Goal: Task Accomplishment & Management: Use online tool/utility

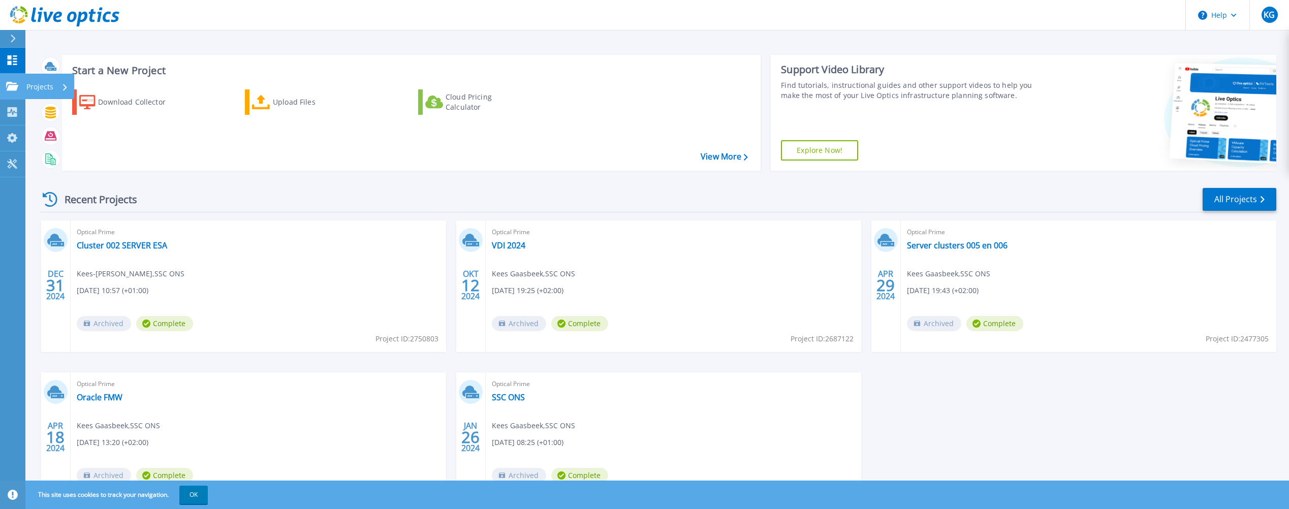
click at [13, 82] on icon at bounding box center [12, 86] width 12 height 9
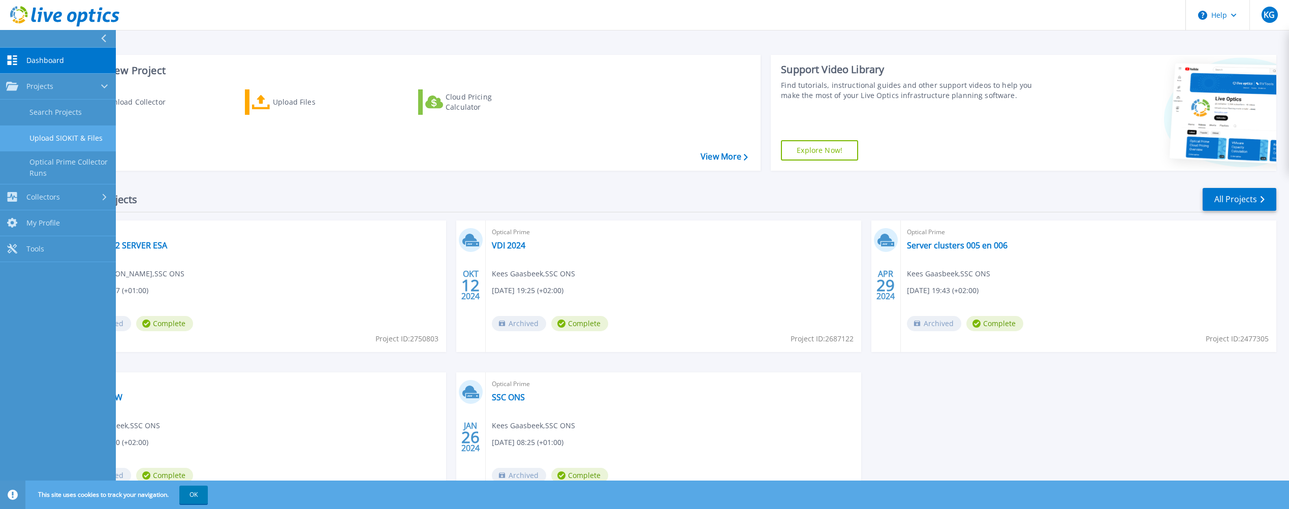
click at [69, 135] on link "Upload SIOKIT & Files" at bounding box center [58, 139] width 116 height 26
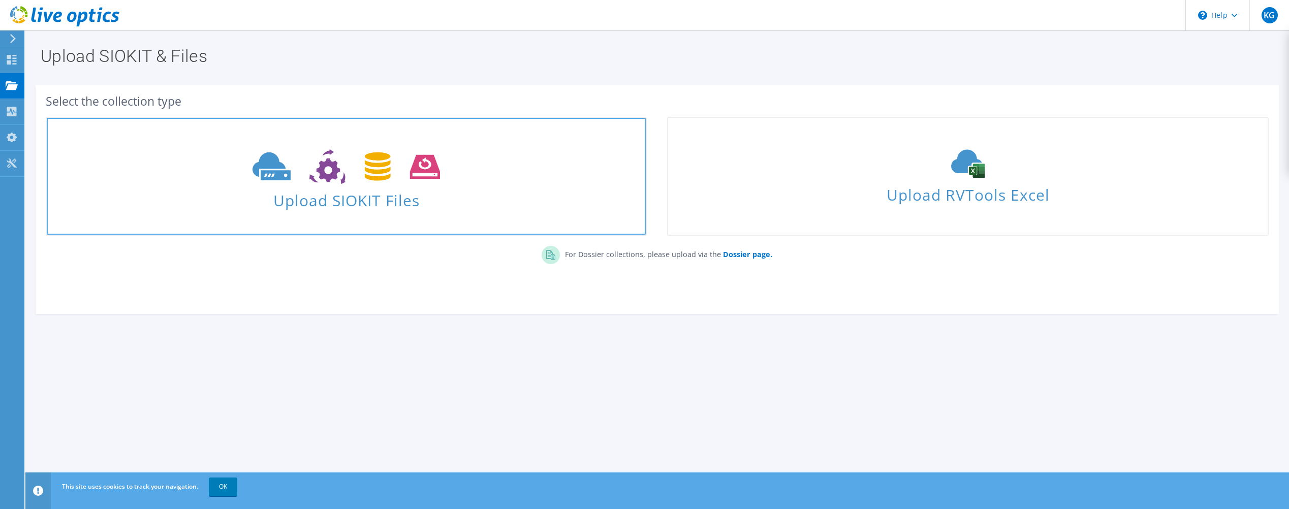
click at [323, 200] on span "Upload SIOKIT Files" at bounding box center [346, 197] width 599 height 22
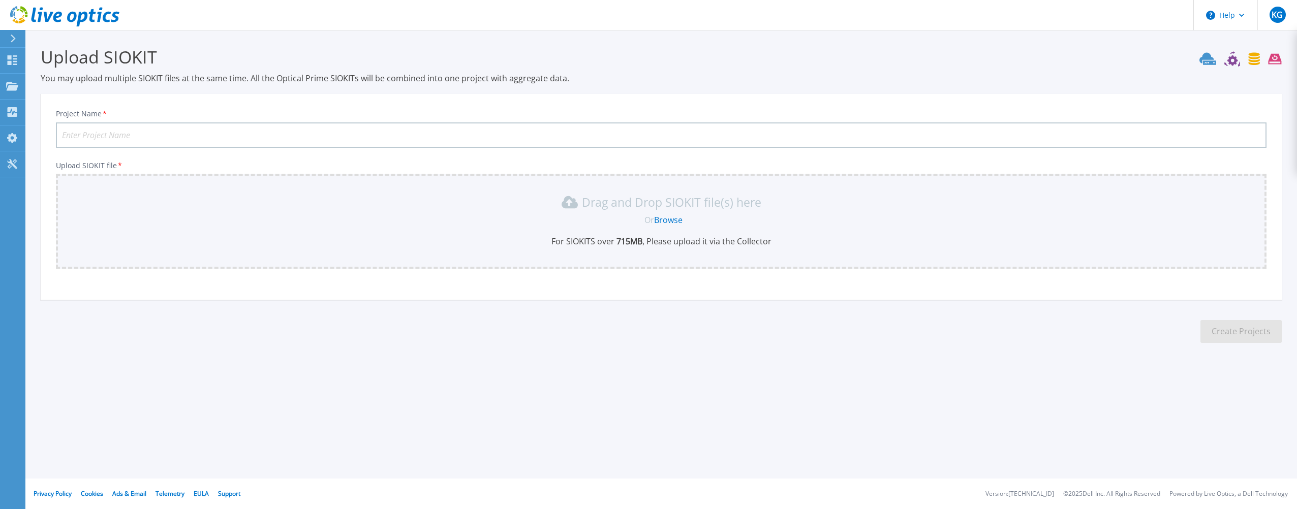
click at [367, 137] on input "Project Name *" at bounding box center [661, 134] width 1210 height 25
type input "Beheer cluster V1"
click at [648, 233] on div "Drag and Drop SIOKIT file(s) here Or Browse For SIOKITS over 715 MB , Please up…" at bounding box center [661, 220] width 1198 height 53
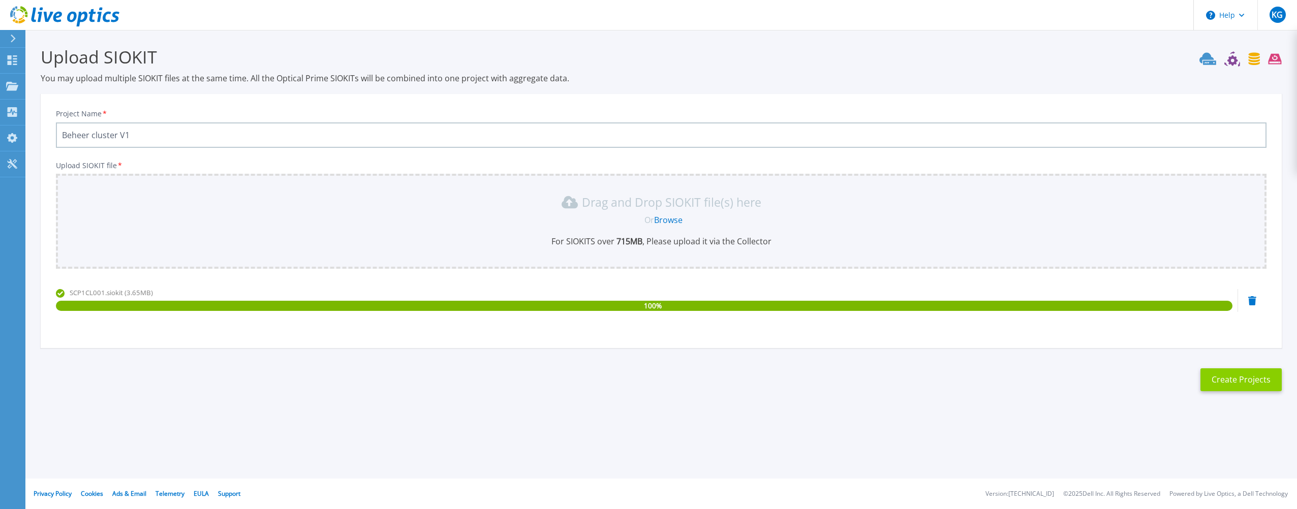
click at [1219, 383] on button "Create Projects" at bounding box center [1240, 379] width 81 height 23
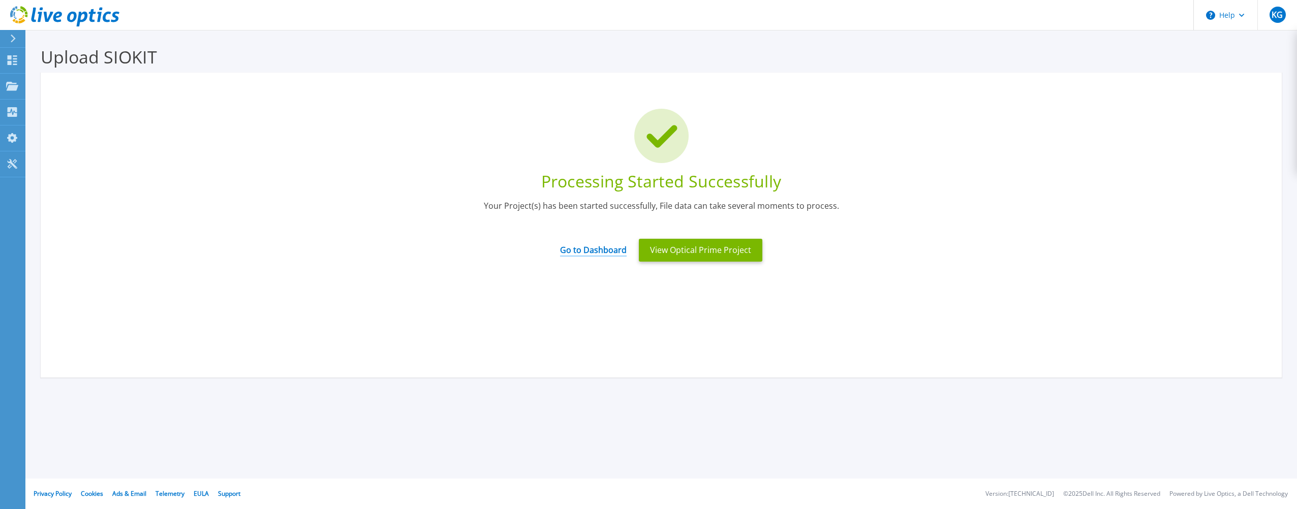
click at [606, 252] on link "Go to Dashboard" at bounding box center [593, 247] width 67 height 20
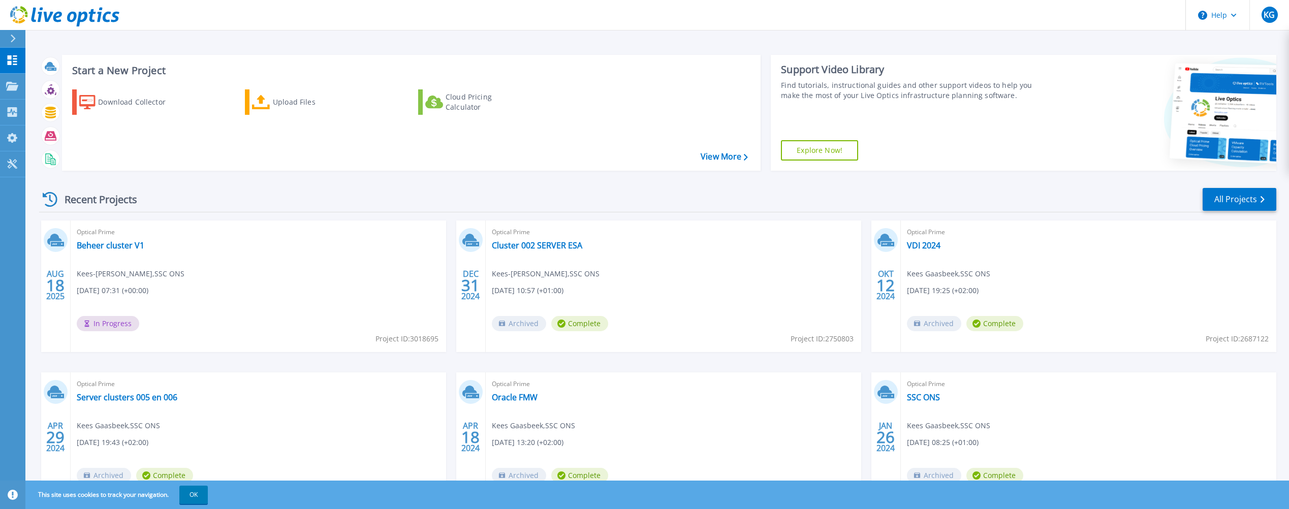
click at [479, 38] on div "Start a New Project Download Collector Upload Files Cloud Pricing Calculator Vi…" at bounding box center [657, 266] width 1264 height 533
click at [12, 37] on icon at bounding box center [13, 39] width 5 height 8
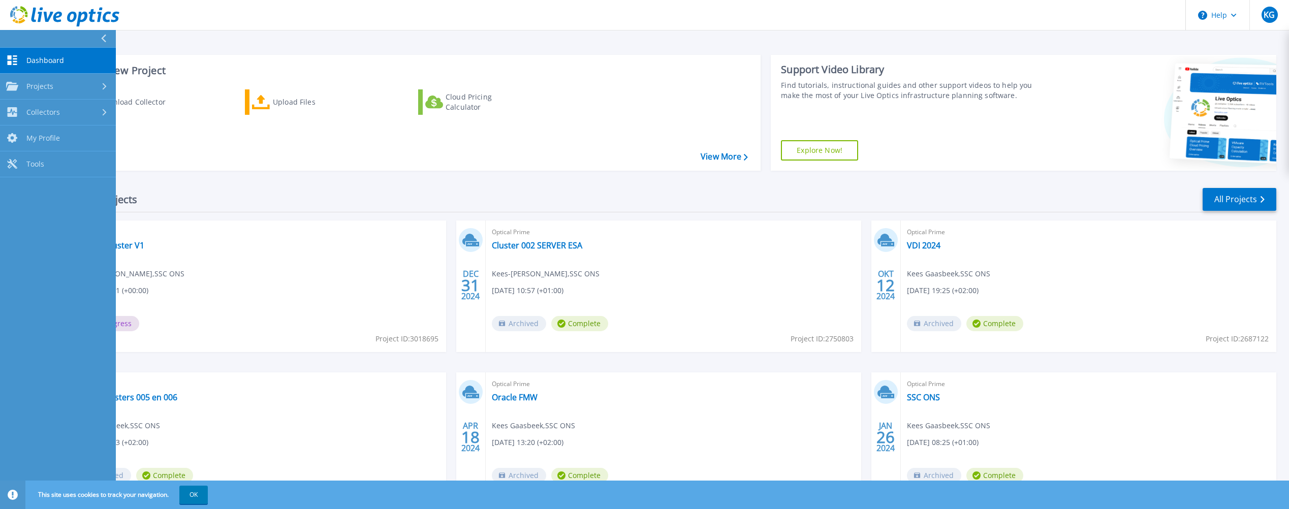
click at [391, 191] on div "Recent Projects All Projects" at bounding box center [657, 199] width 1237 height 25
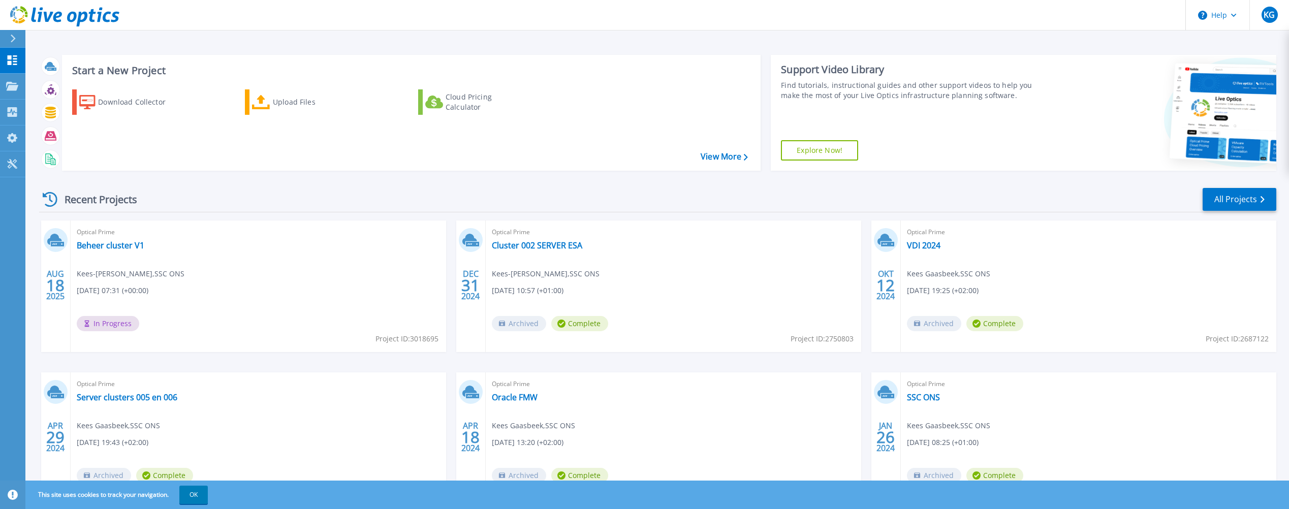
click at [535, 201] on div "Recent Projects All Projects" at bounding box center [657, 199] width 1237 height 25
click at [131, 243] on link "Beheer cluster V1" at bounding box center [111, 245] width 68 height 10
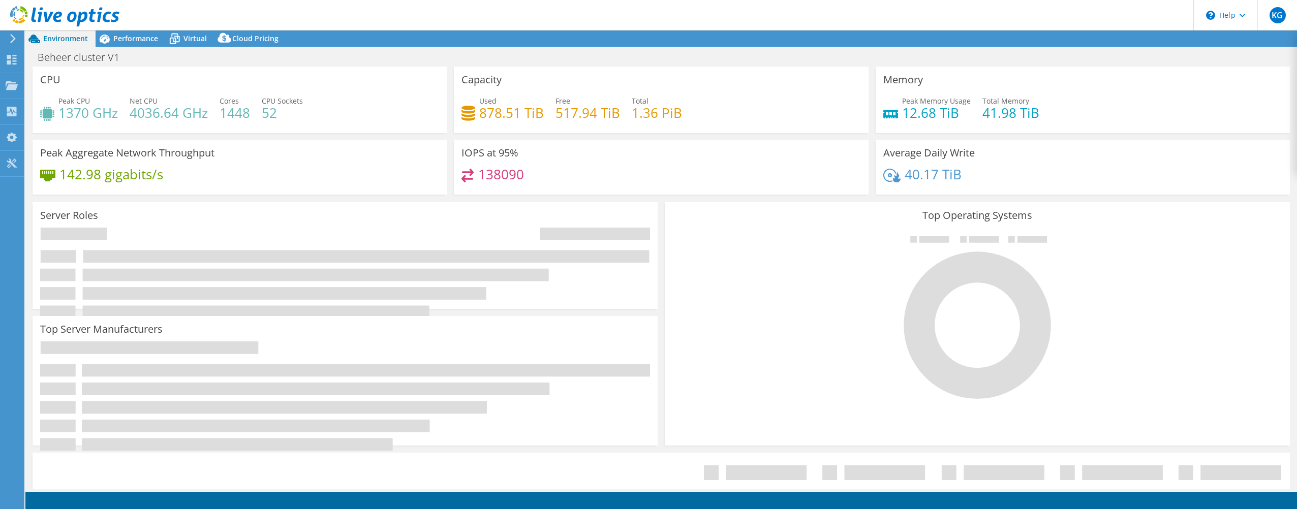
select select "USD"
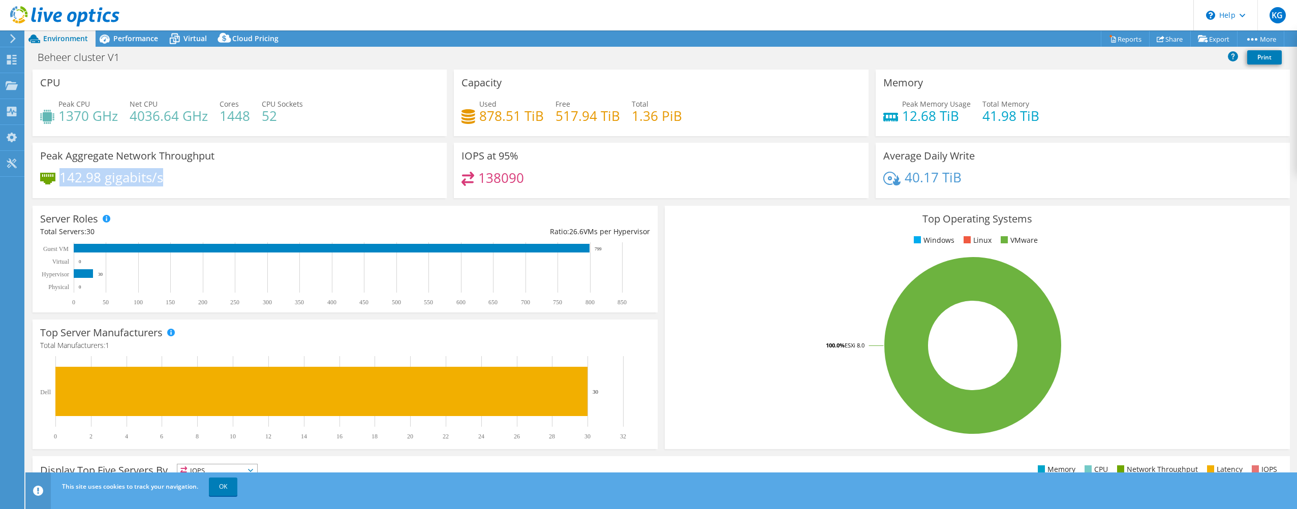
drag, startPoint x: 176, startPoint y: 180, endPoint x: 63, endPoint y: 185, distance: 113.9
click at [63, 185] on div "142.98 gigabits/s" at bounding box center [239, 182] width 399 height 21
click at [140, 40] on span "Performance" at bounding box center [135, 39] width 45 height 10
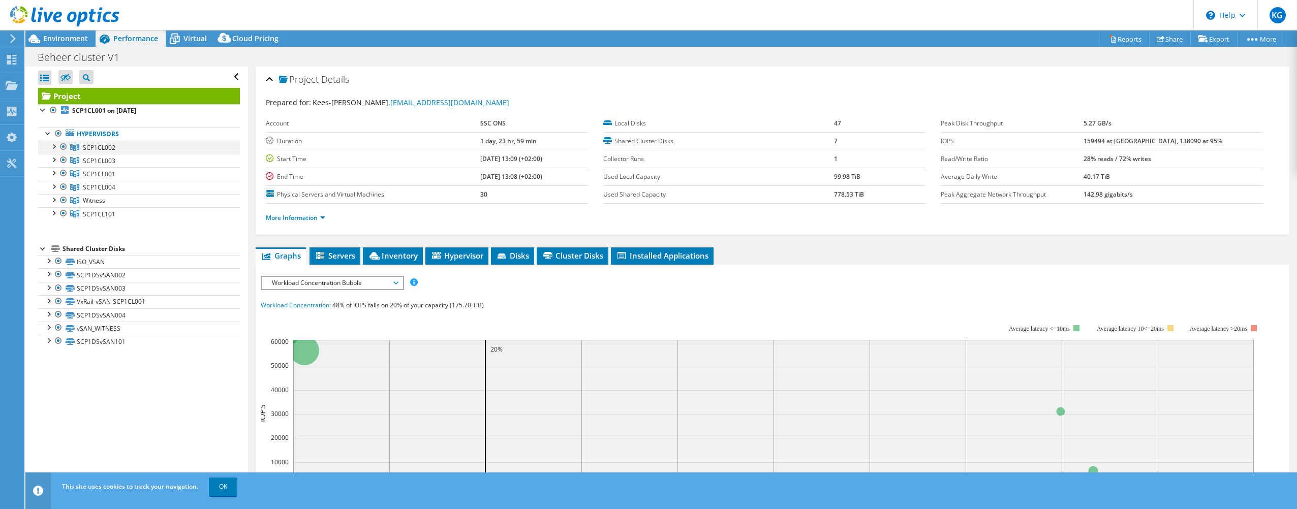
click at [62, 142] on div at bounding box center [63, 147] width 10 height 12
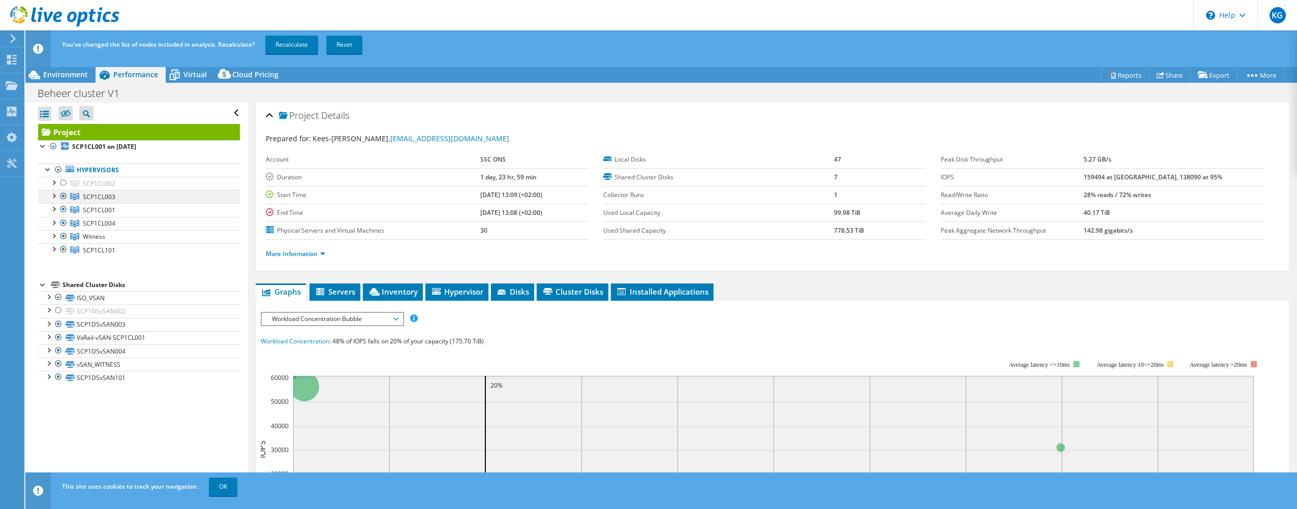
click at [66, 197] on div at bounding box center [63, 196] width 10 height 12
click at [63, 222] on div at bounding box center [63, 223] width 10 height 12
click at [61, 235] on div at bounding box center [63, 236] width 10 height 12
click at [66, 251] on div at bounding box center [63, 249] width 10 height 12
click at [303, 45] on link "Recalculate" at bounding box center [291, 45] width 53 height 18
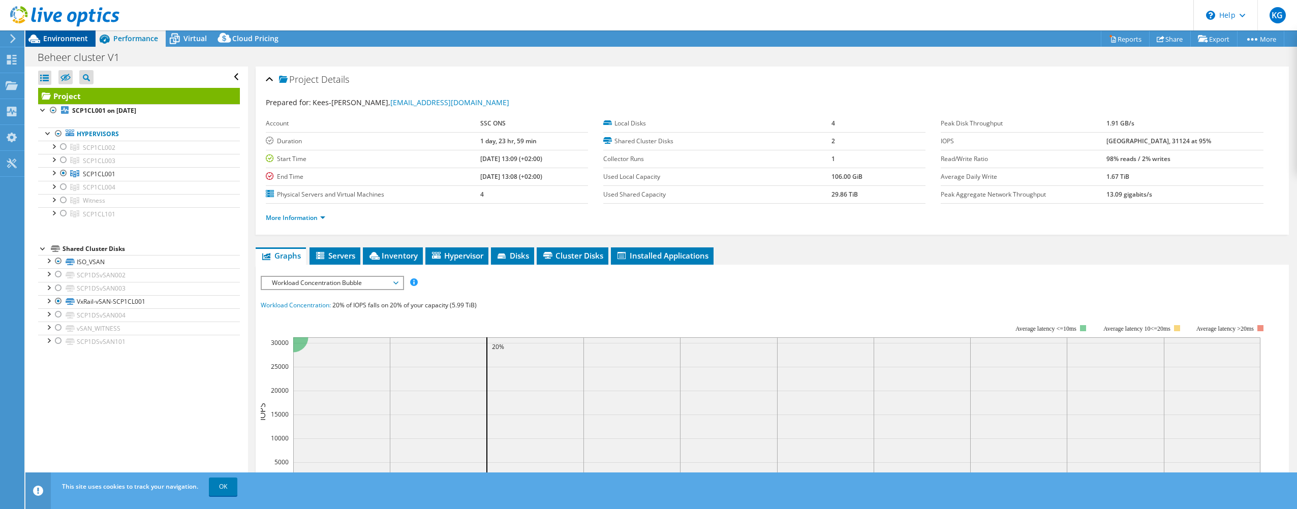
click at [58, 39] on span "Environment" at bounding box center [65, 39] width 45 height 10
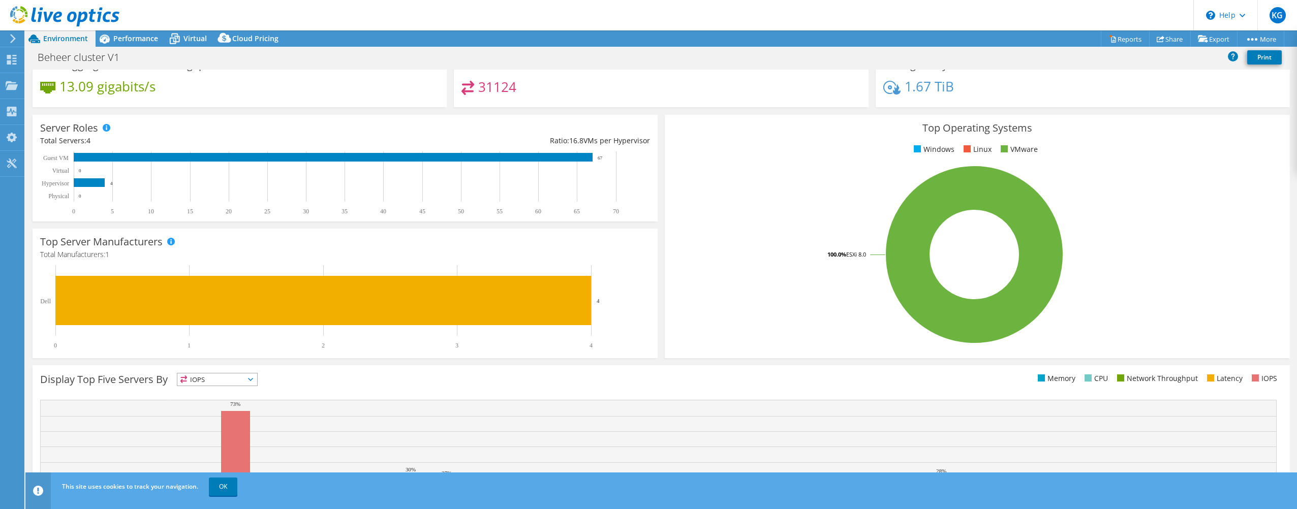
scroll to position [169, 0]
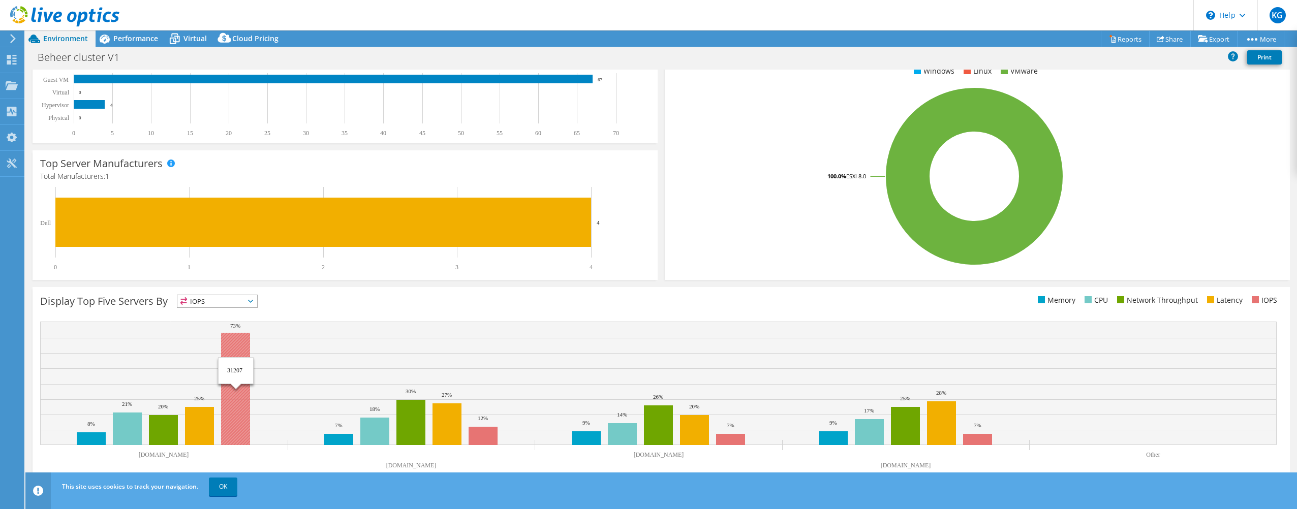
click at [243, 365] on rect at bounding box center [235, 389] width 29 height 112
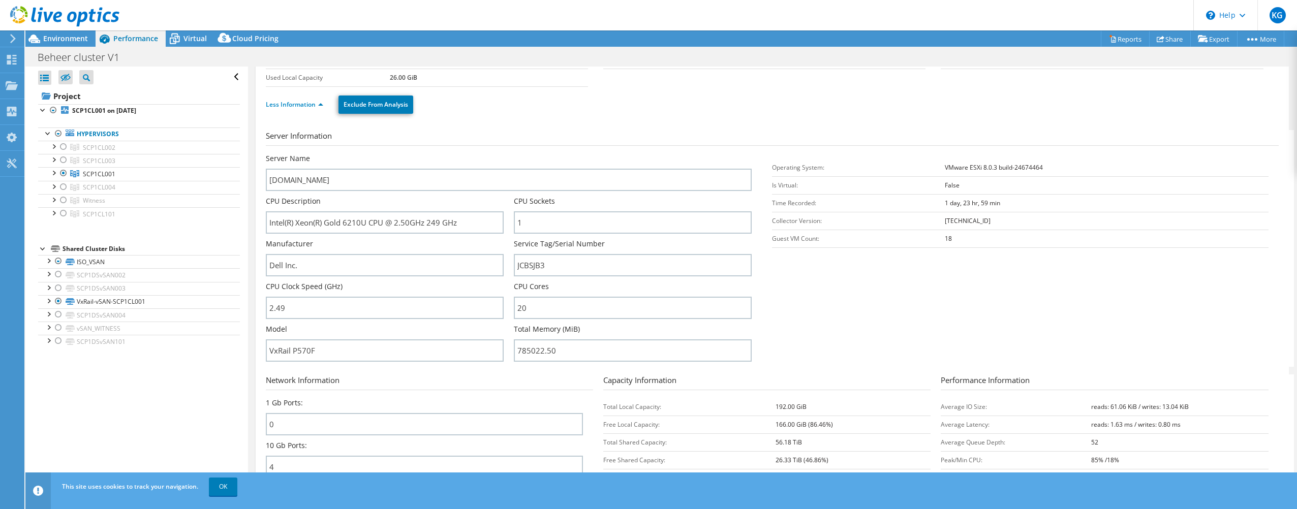
scroll to position [0, 0]
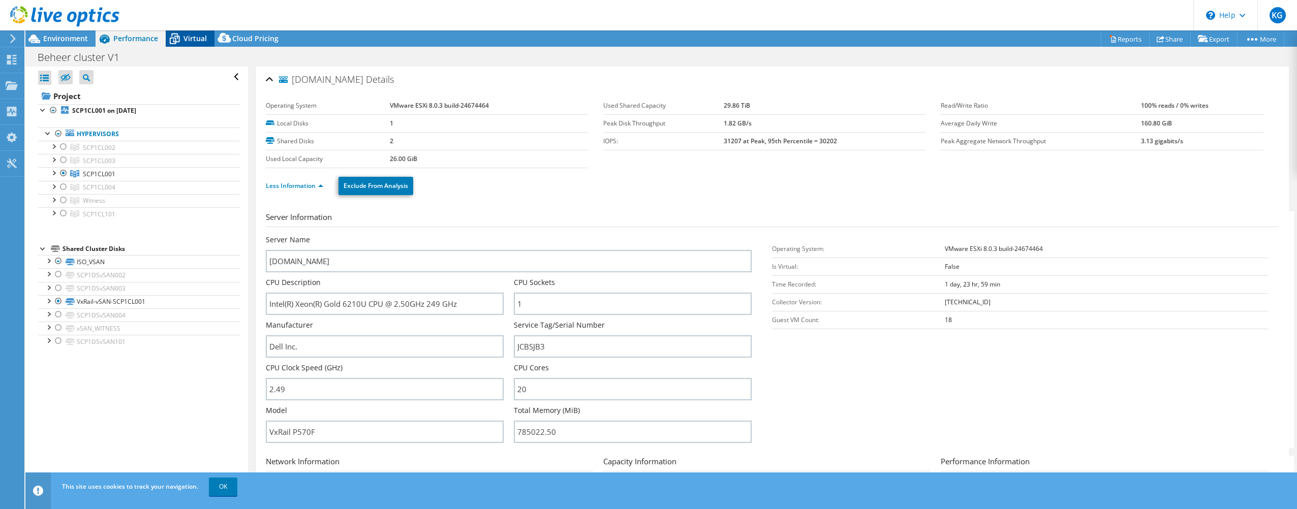
click at [186, 41] on span "Virtual" at bounding box center [194, 39] width 23 height 10
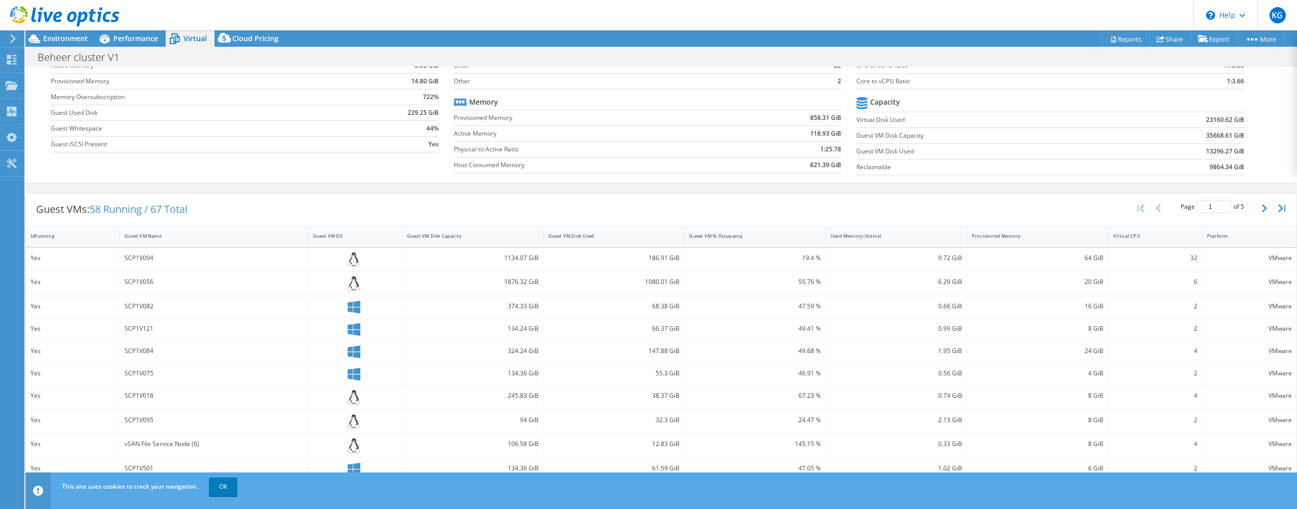
scroll to position [187, 0]
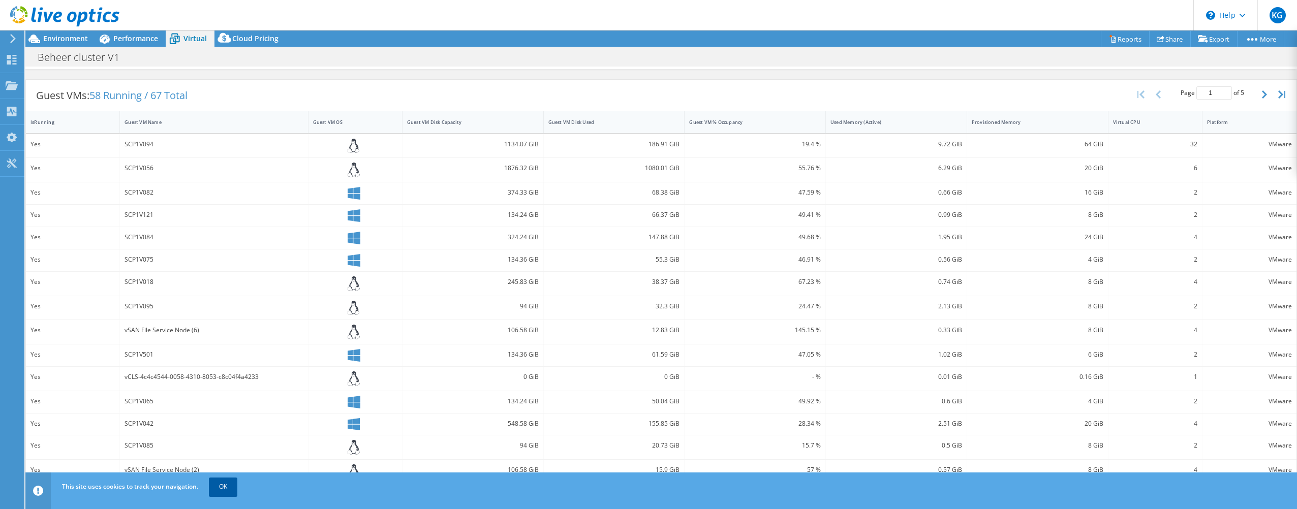
click at [217, 487] on link "OK" at bounding box center [223, 487] width 28 height 18
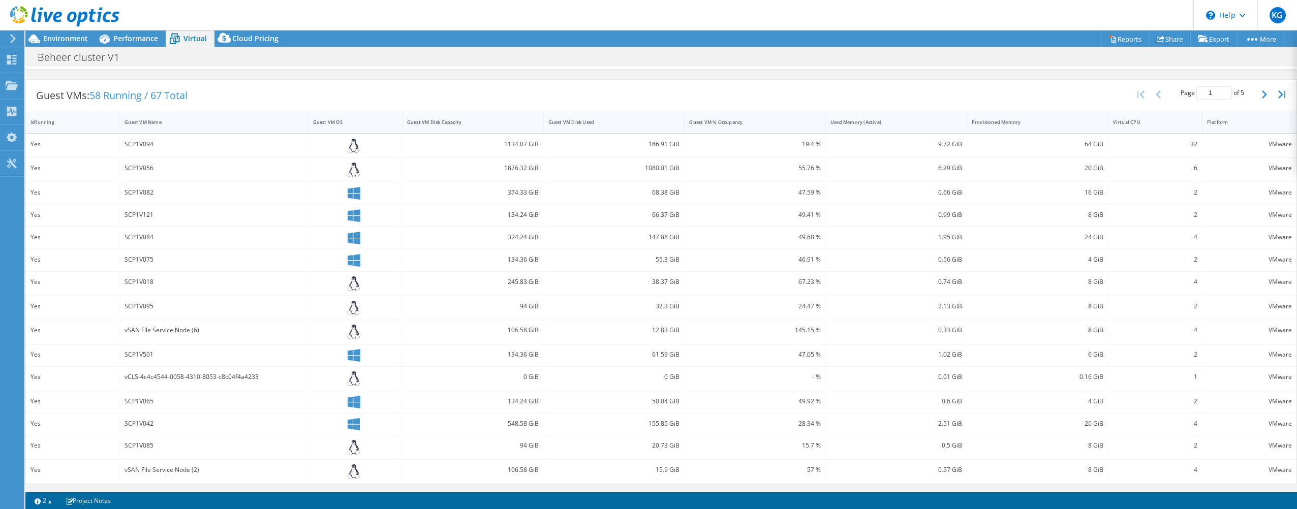
scroll to position [0, 0]
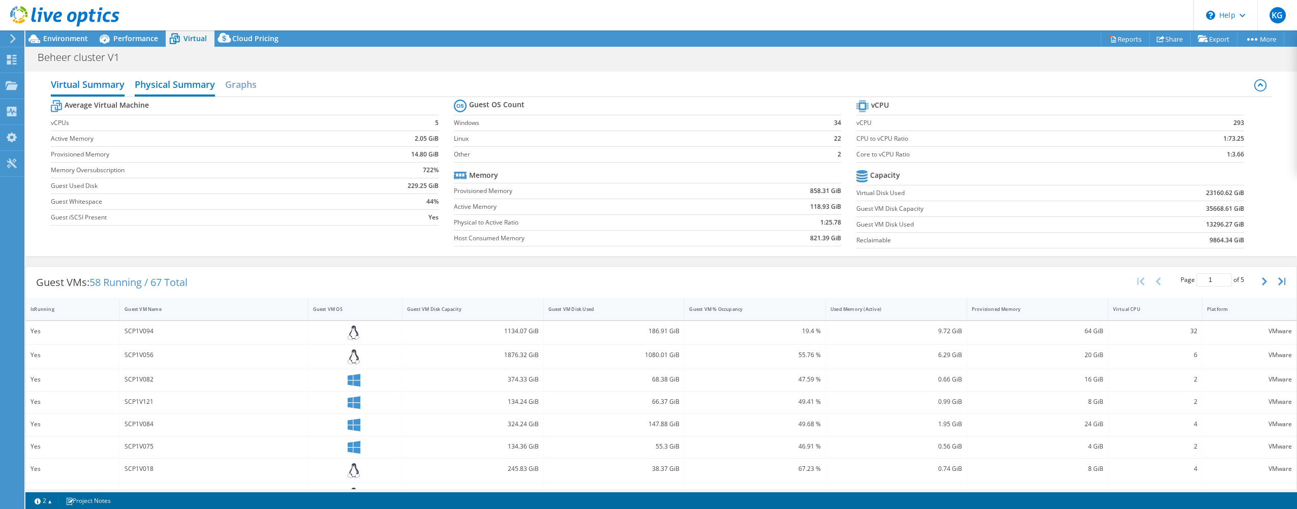
click at [160, 84] on h2 "Physical Summary" at bounding box center [175, 85] width 80 height 22
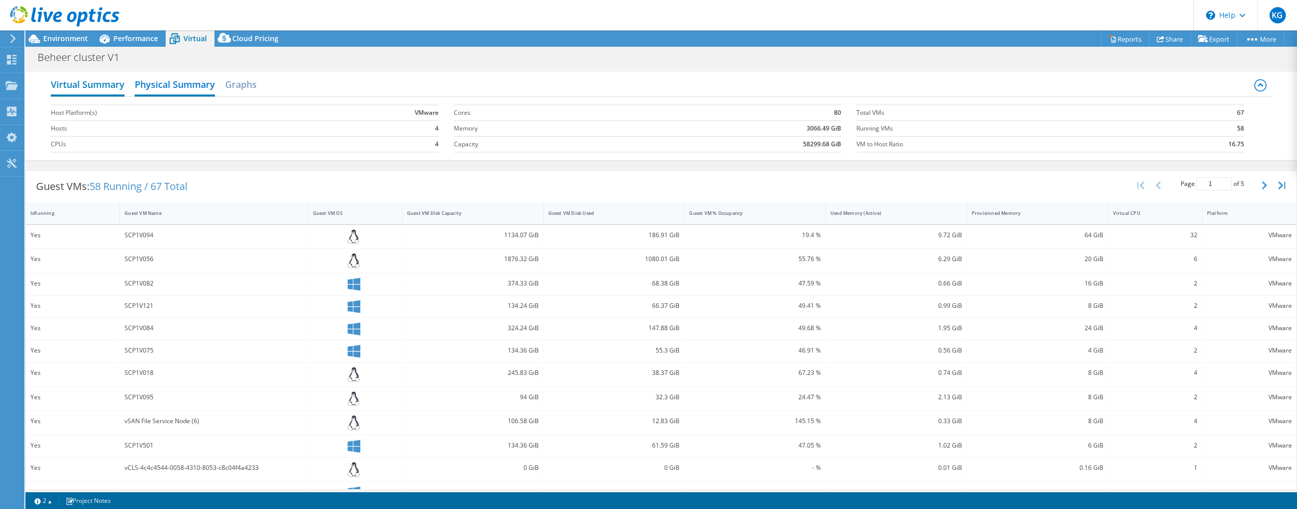
click at [107, 83] on h2 "Virtual Summary" at bounding box center [88, 85] width 74 height 22
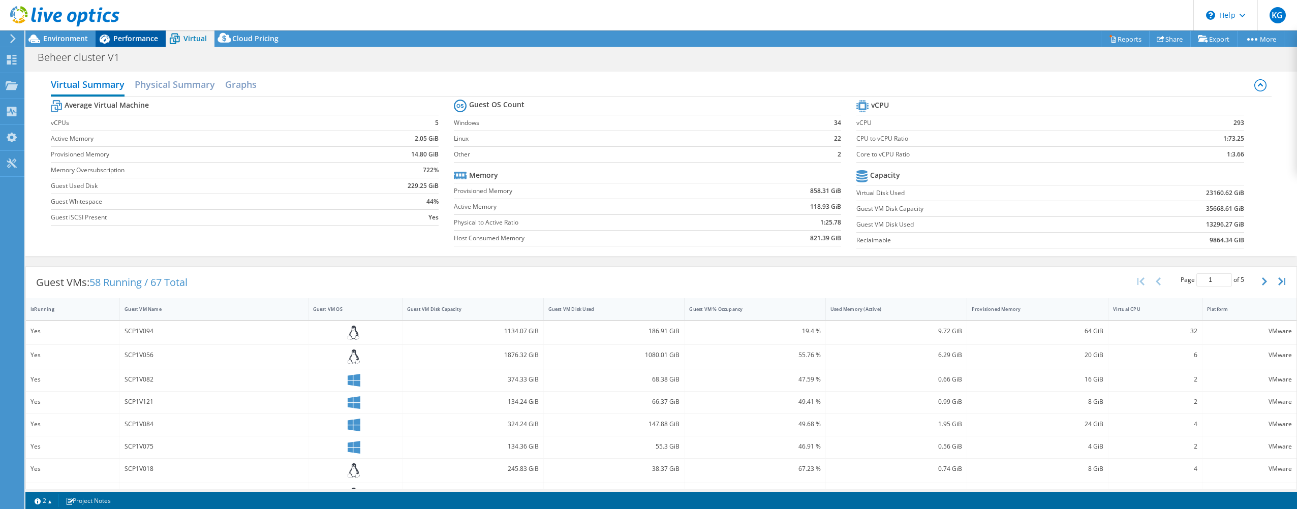
click at [140, 35] on span "Performance" at bounding box center [135, 39] width 45 height 10
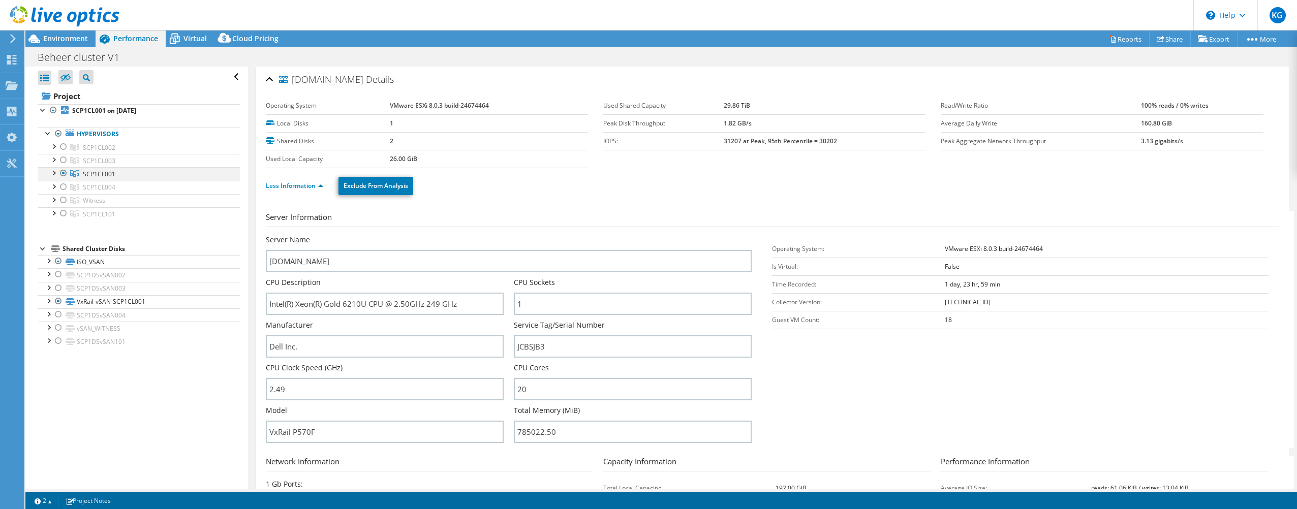
click at [53, 174] on div at bounding box center [53, 172] width 10 height 10
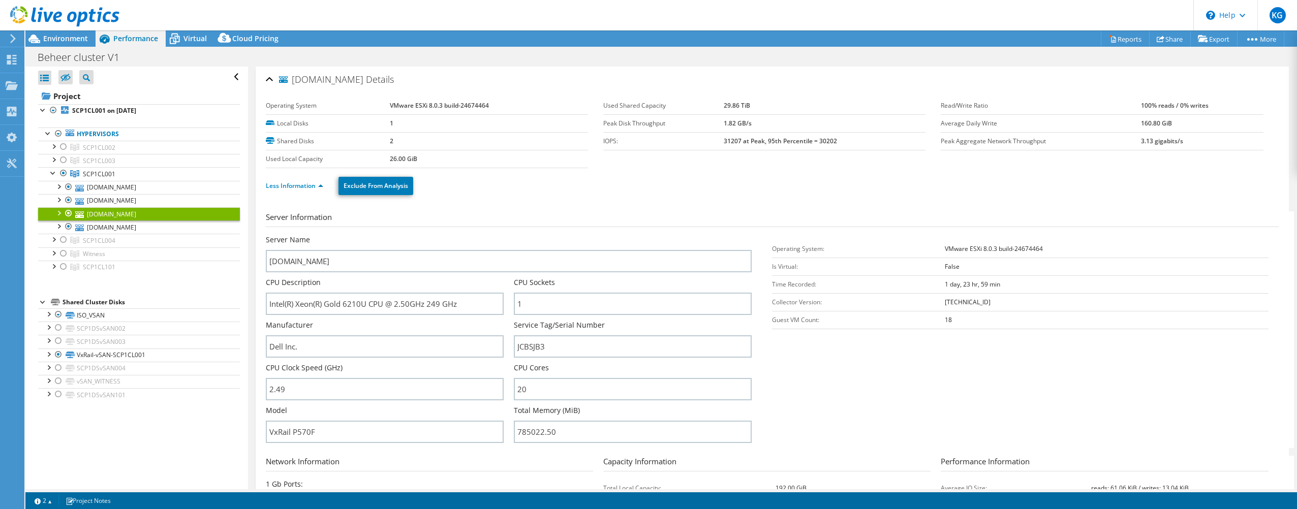
click at [57, 213] on div at bounding box center [58, 212] width 10 height 10
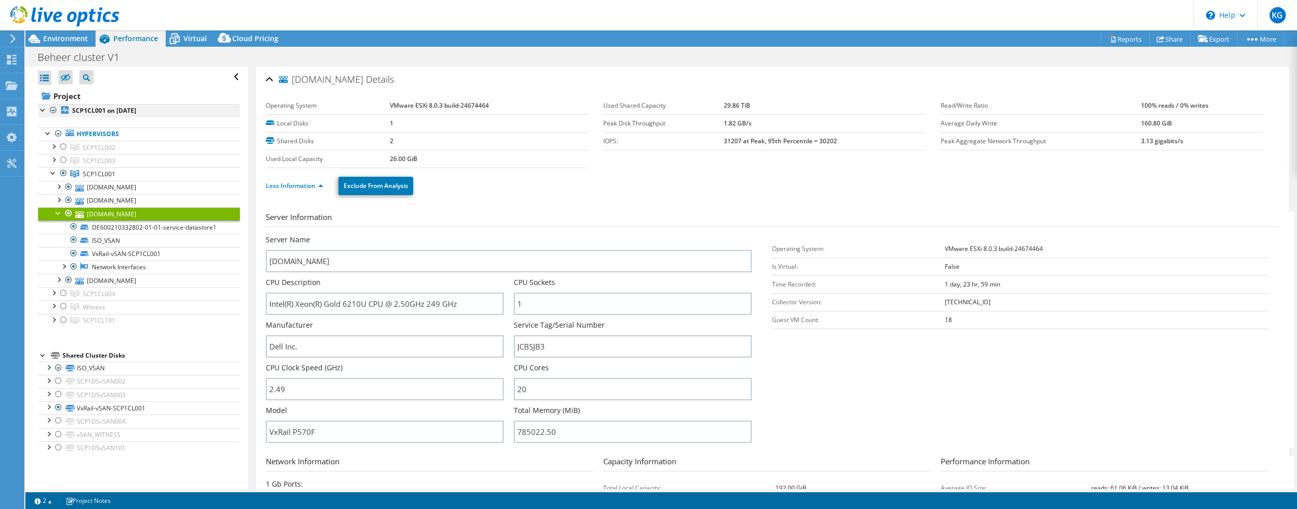
click at [43, 112] on div at bounding box center [43, 109] width 10 height 10
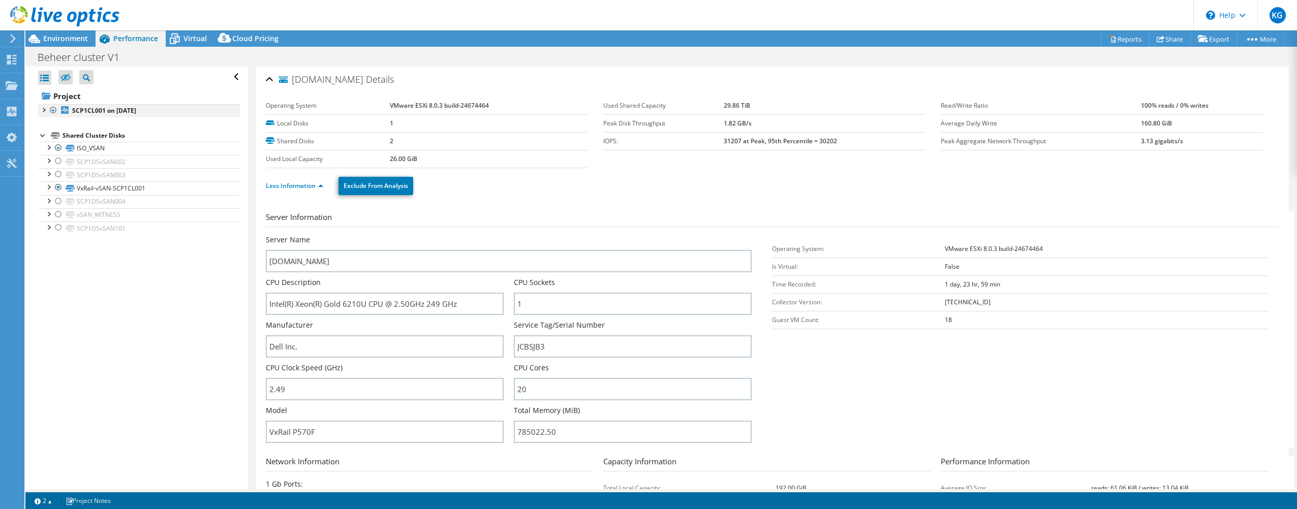
click at [43, 112] on div at bounding box center [43, 109] width 10 height 10
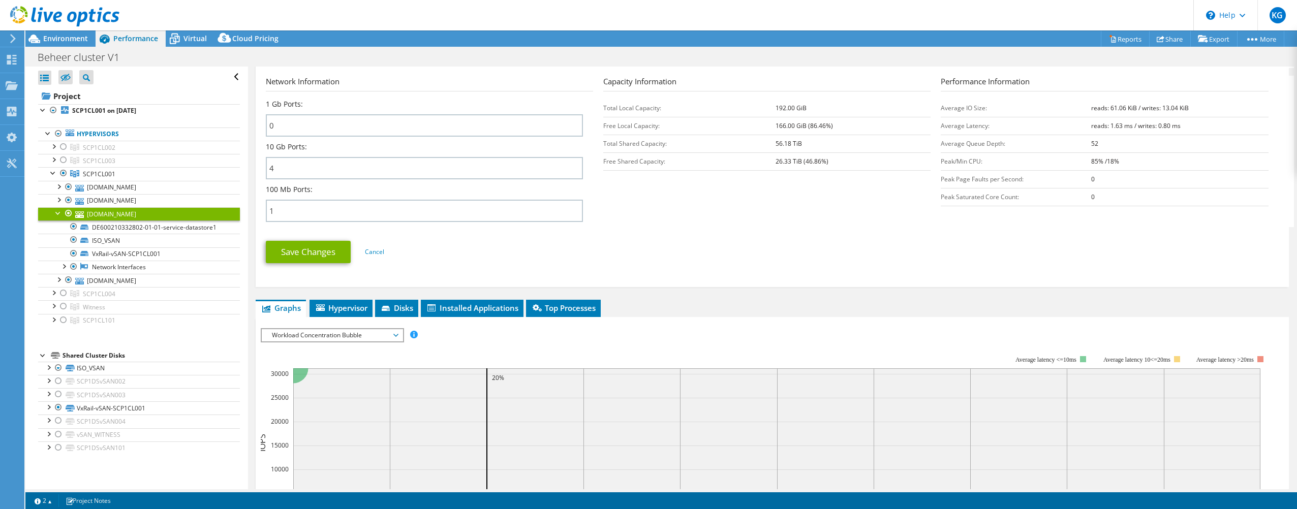
scroll to position [508, 0]
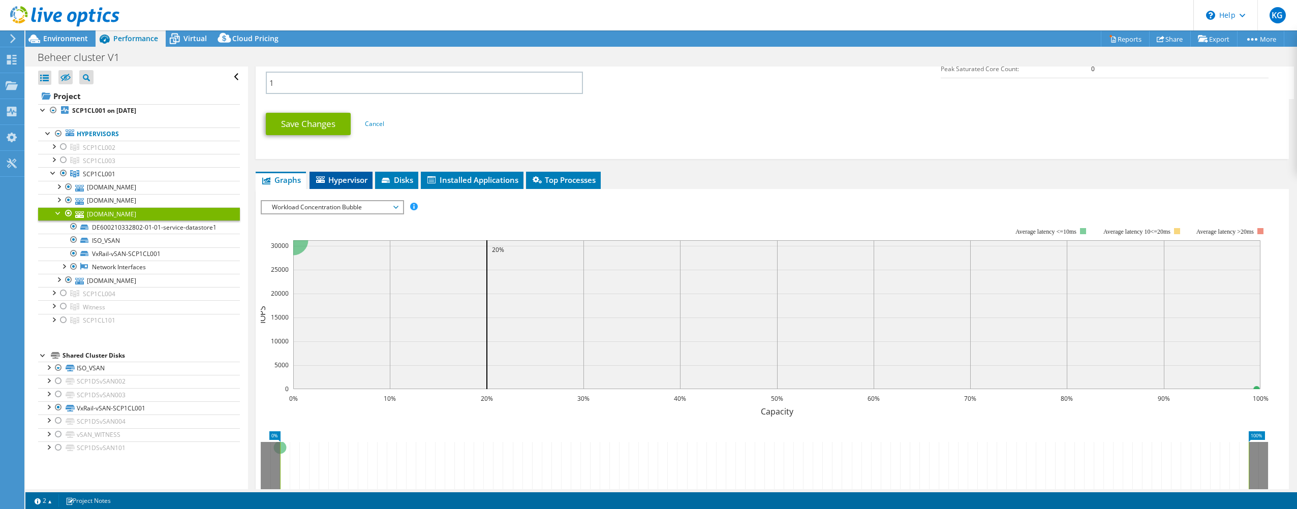
click at [339, 175] on span "Hypervisor" at bounding box center [341, 180] width 53 height 10
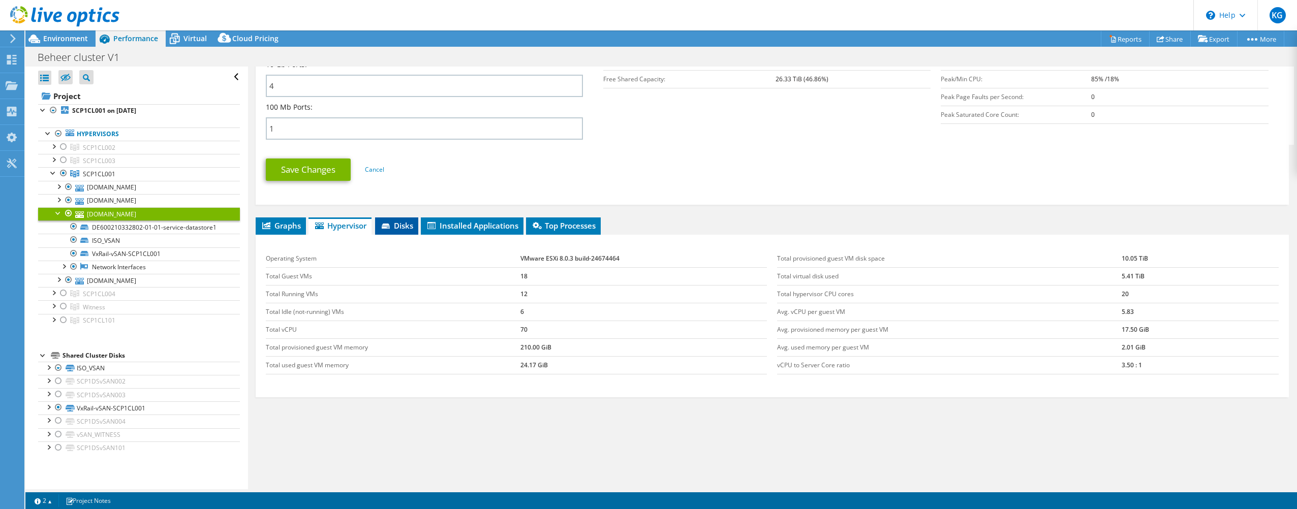
click at [404, 228] on span "Disks" at bounding box center [396, 226] width 33 height 10
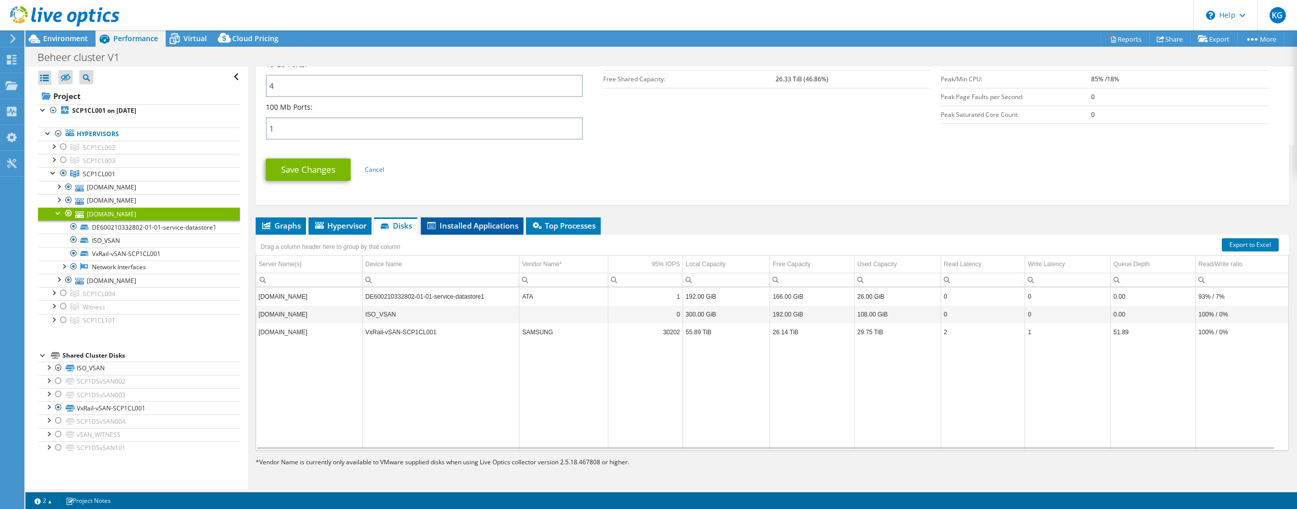
click at [495, 225] on span "Installed Applications" at bounding box center [472, 226] width 92 height 10
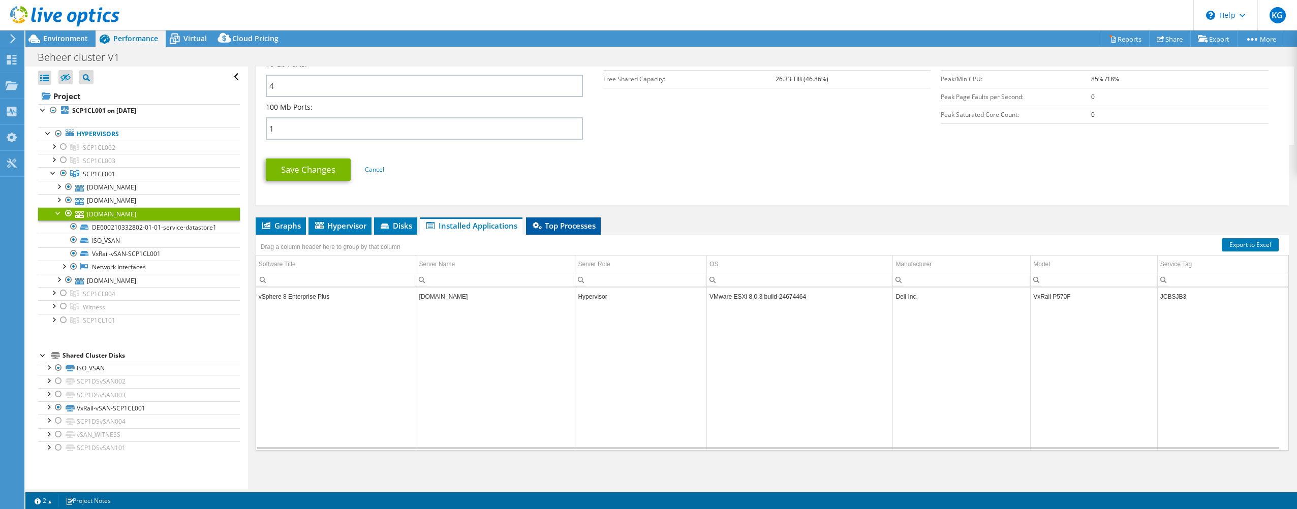
click at [563, 223] on span "Top Processes" at bounding box center [563, 226] width 65 height 10
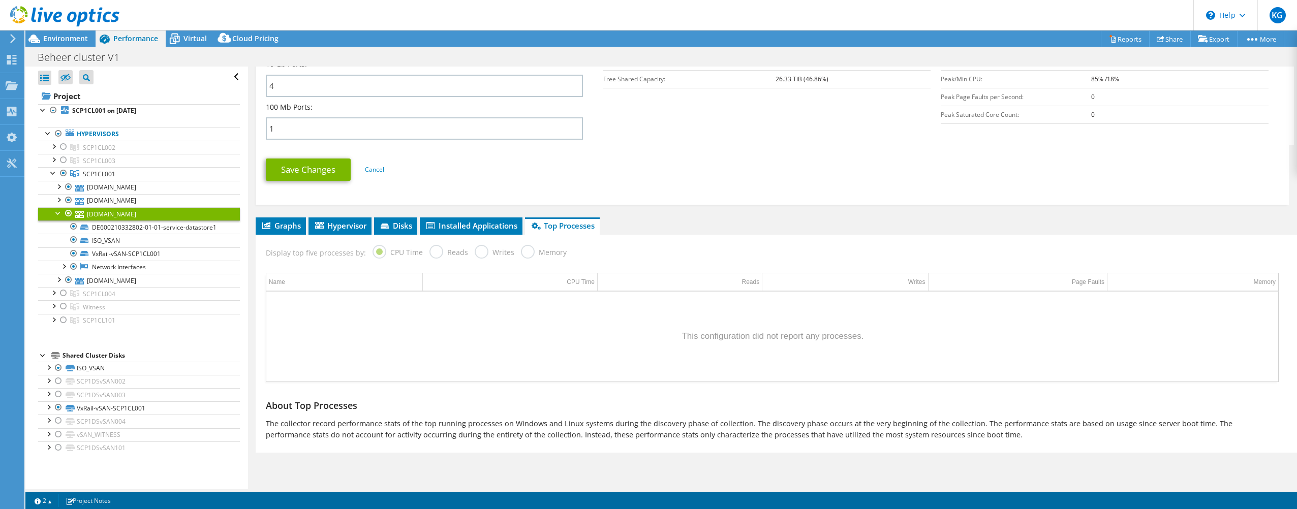
click at [435, 253] on label "Reads" at bounding box center [448, 251] width 39 height 13
click at [275, 229] on span "Graphs" at bounding box center [281, 226] width 40 height 10
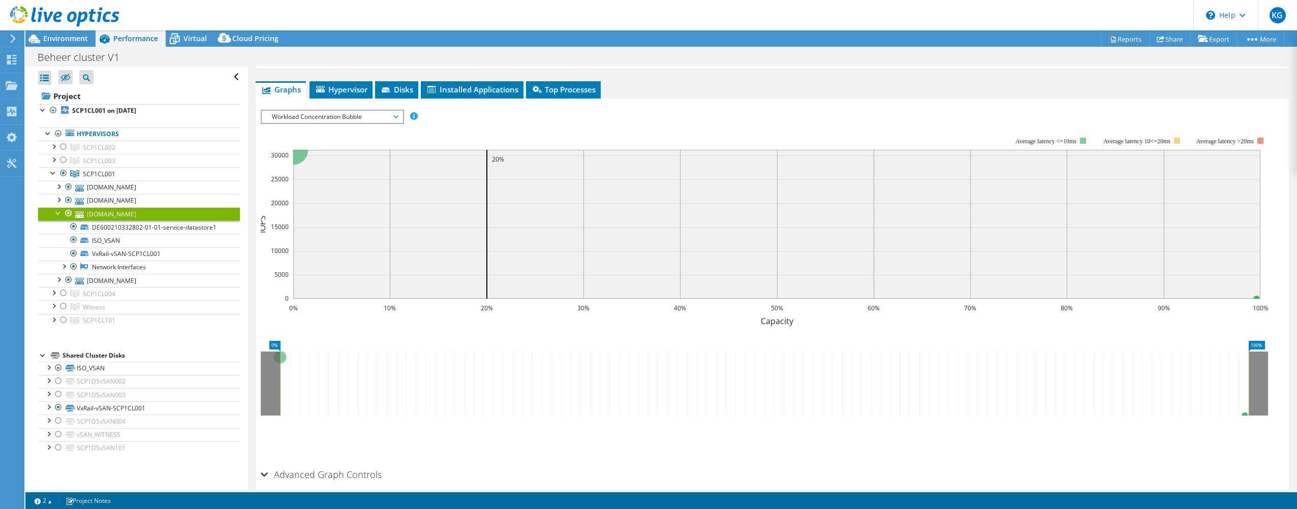
scroll to position [644, 0]
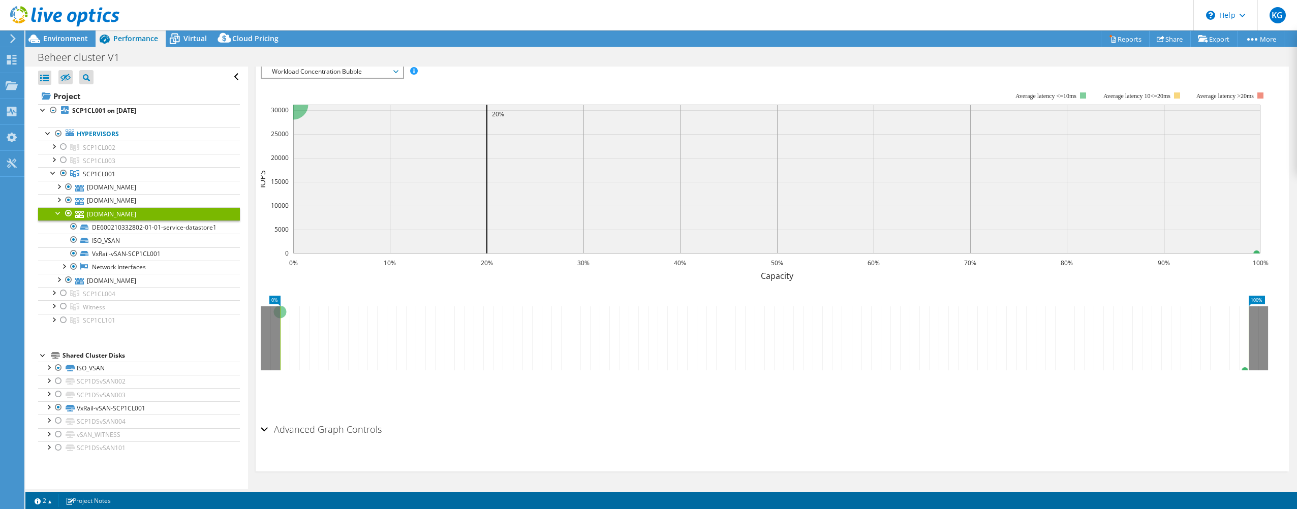
click at [283, 429] on h2 "Advanced Graph Controls" at bounding box center [321, 429] width 121 height 20
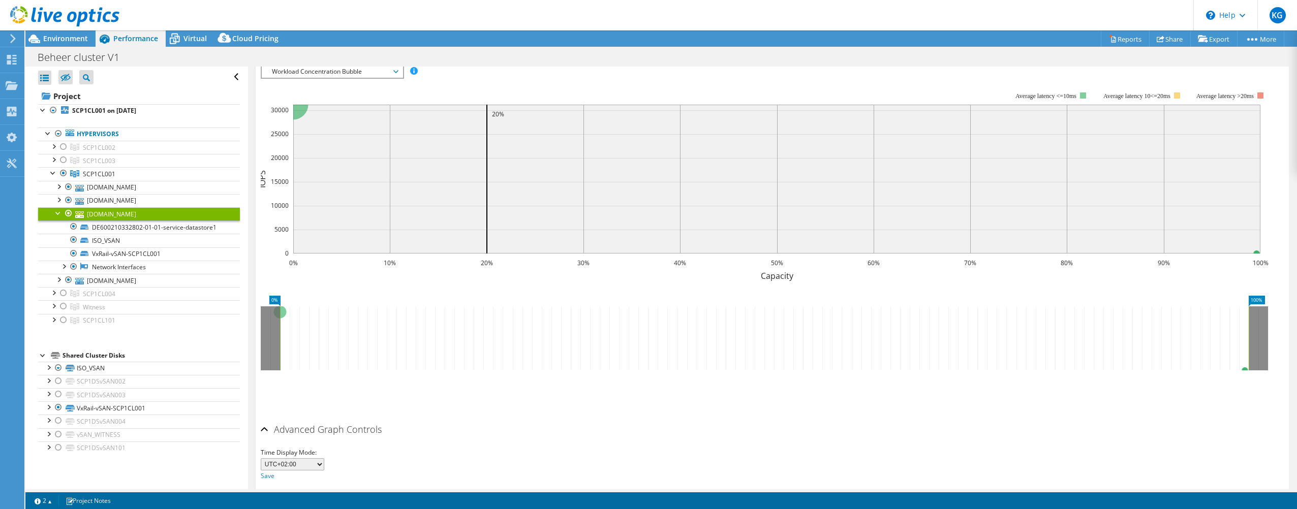
scroll to position [684, 0]
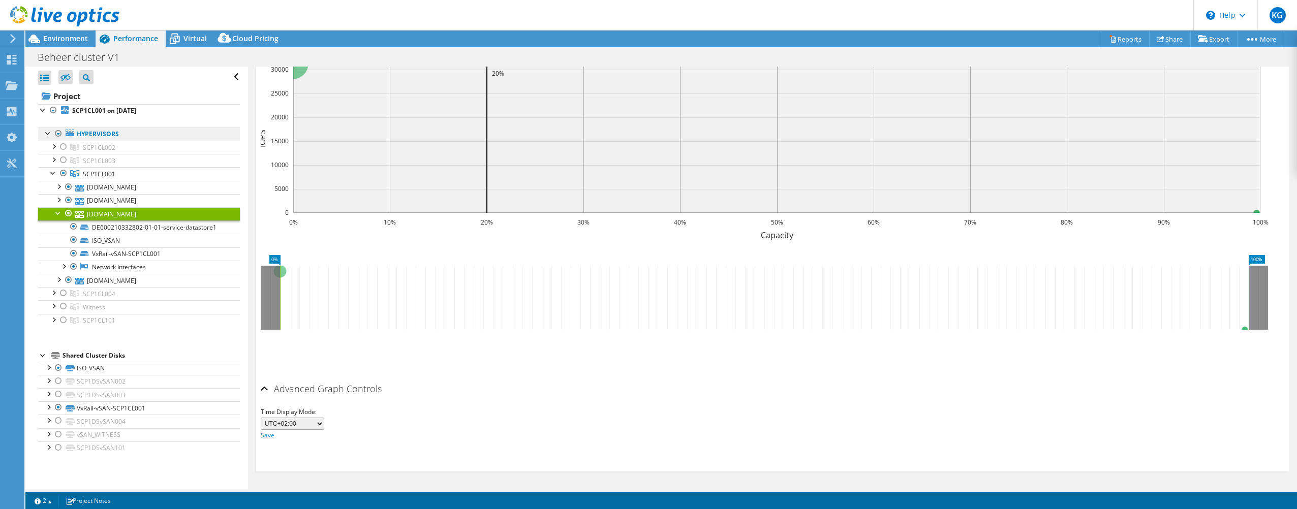
click at [97, 133] on link "Hypervisors" at bounding box center [139, 134] width 202 height 13
click at [61, 132] on div at bounding box center [58, 134] width 10 height 12
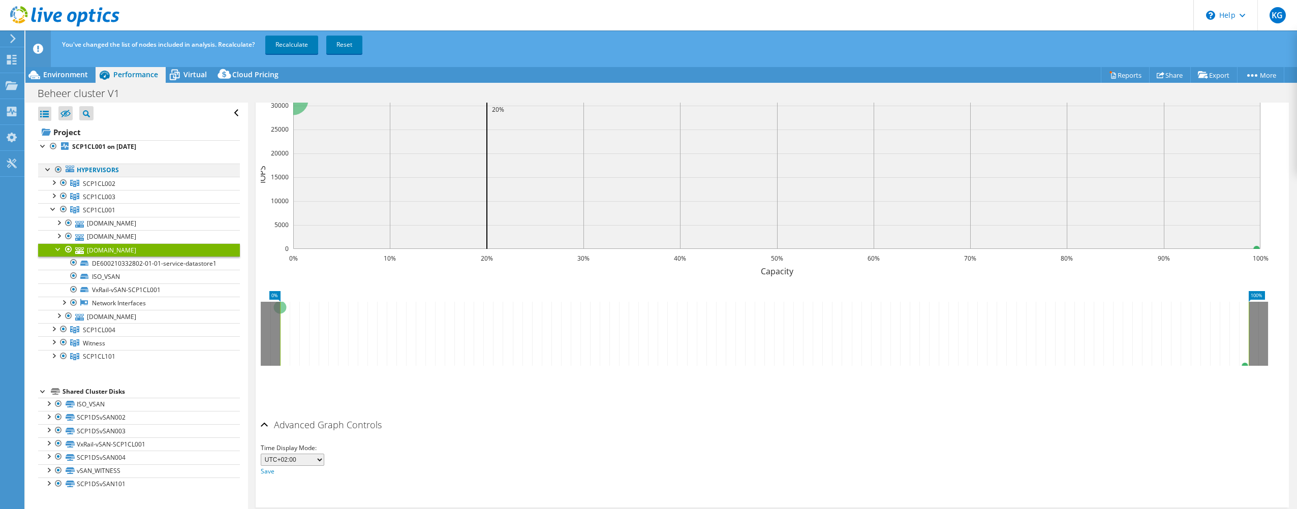
click at [58, 168] on div at bounding box center [58, 170] width 10 height 12
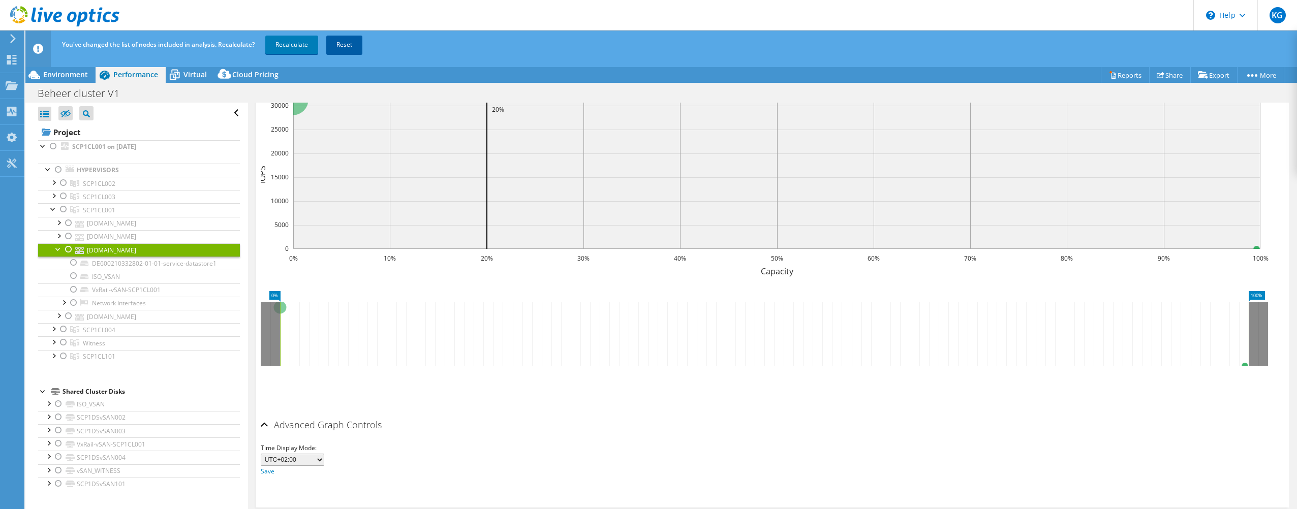
click at [346, 46] on link "Reset" at bounding box center [344, 45] width 36 height 18
